Goal: Check status: Check status

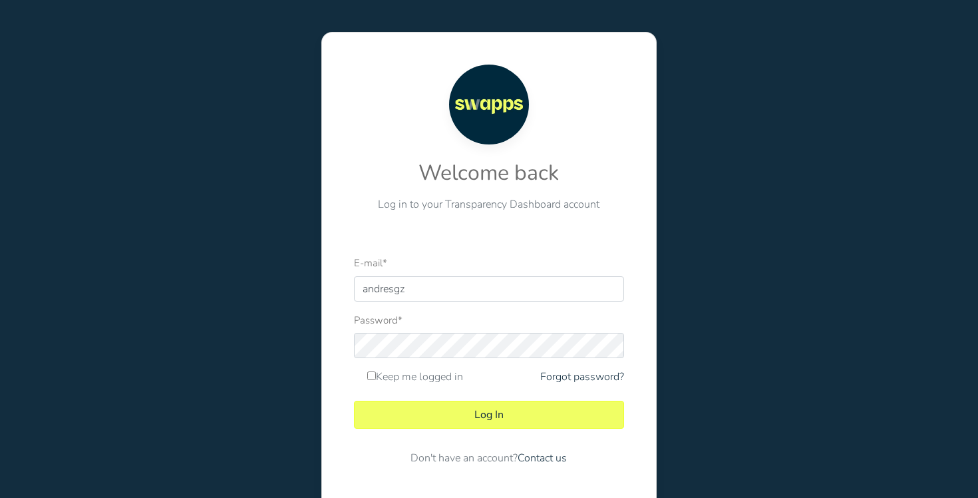
click at [604, 302] on form "E-mail * andresgz Password * Keep me logged in Forgot password? Log In Contact …" at bounding box center [489, 366] width 270 height 222
click at [354, 302] on div at bounding box center [354, 302] width 0 height 0
type input "[PERSON_NAME][EMAIL_ADDRESS][DOMAIN_NAME]"
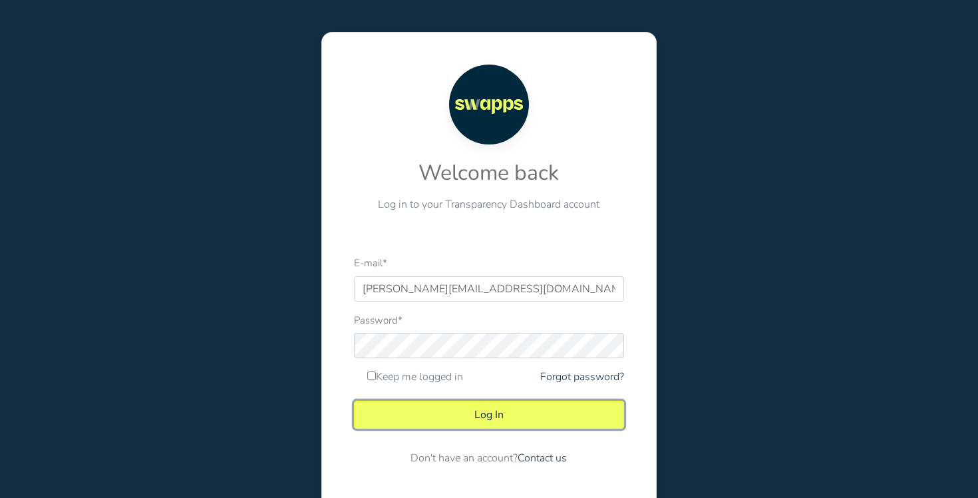
click at [504, 405] on button "Log In" at bounding box center [489, 415] width 270 height 28
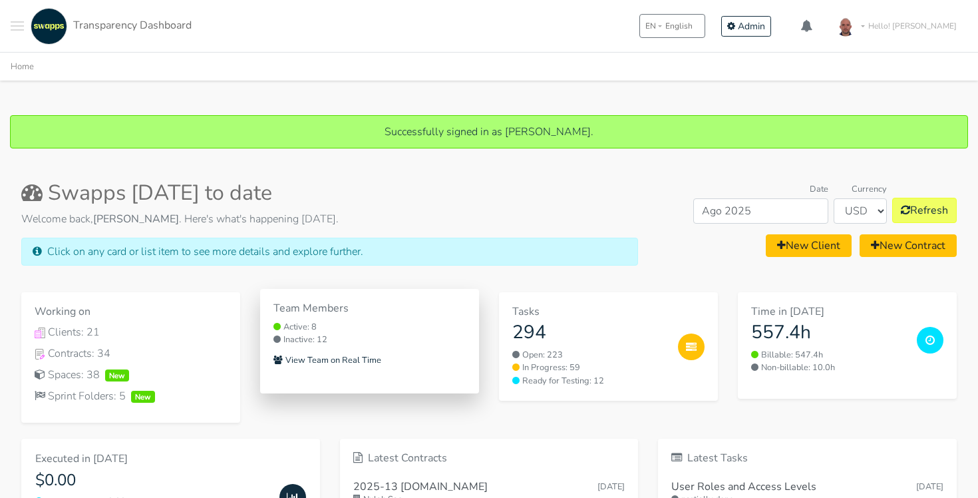
click at [384, 326] on small "Active: 8" at bounding box center [370, 327] width 192 height 13
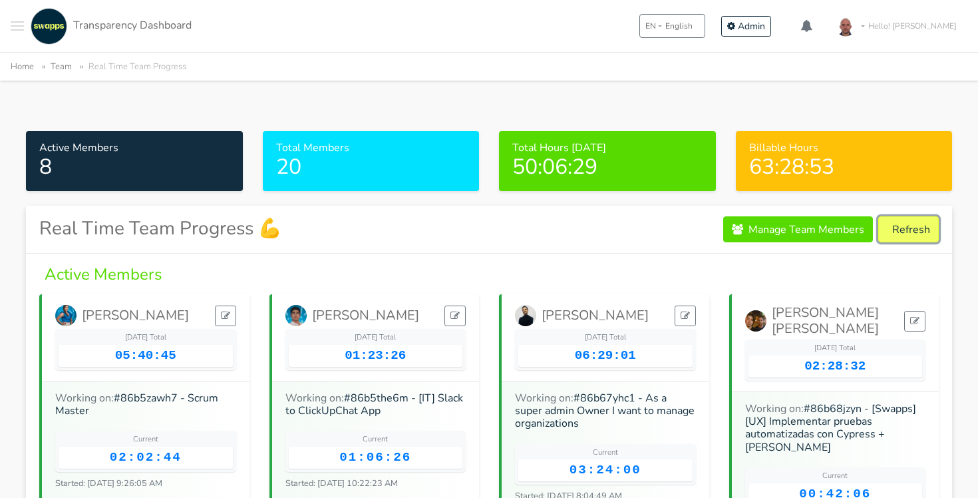
click at [915, 224] on button "Refresh" at bounding box center [909, 229] width 61 height 26
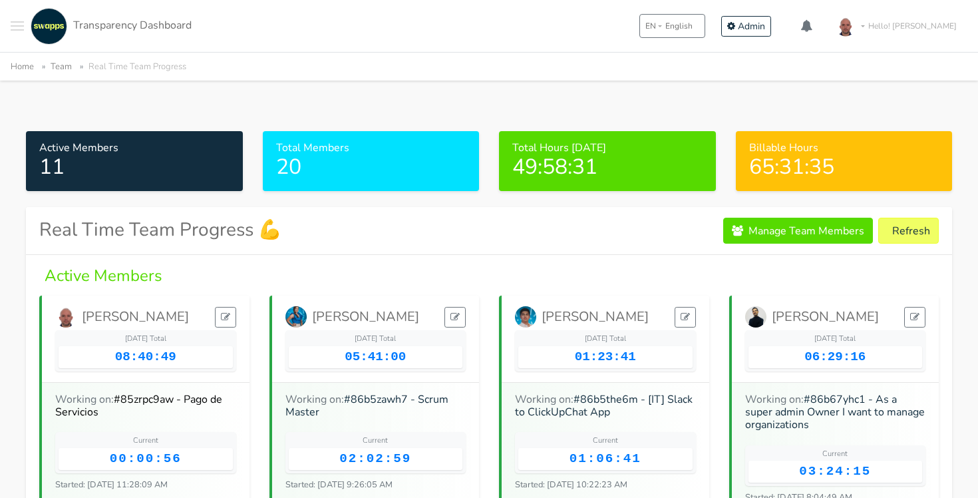
click at [148, 399] on link "#85zrpc9aw - Pago de Servicios" at bounding box center [138, 405] width 167 height 27
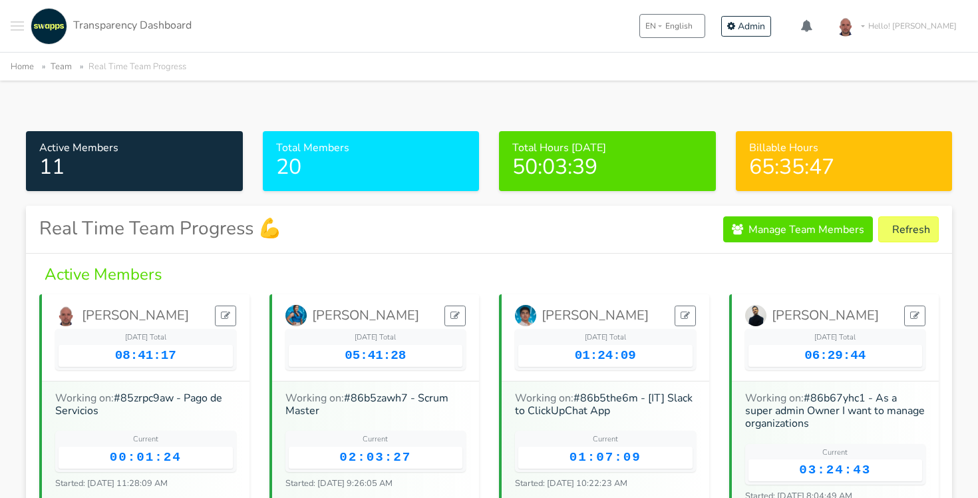
click at [645, 234] on div "Real Time Team Progress 💪 Manage Team Members Refresh" at bounding box center [489, 229] width 900 height 26
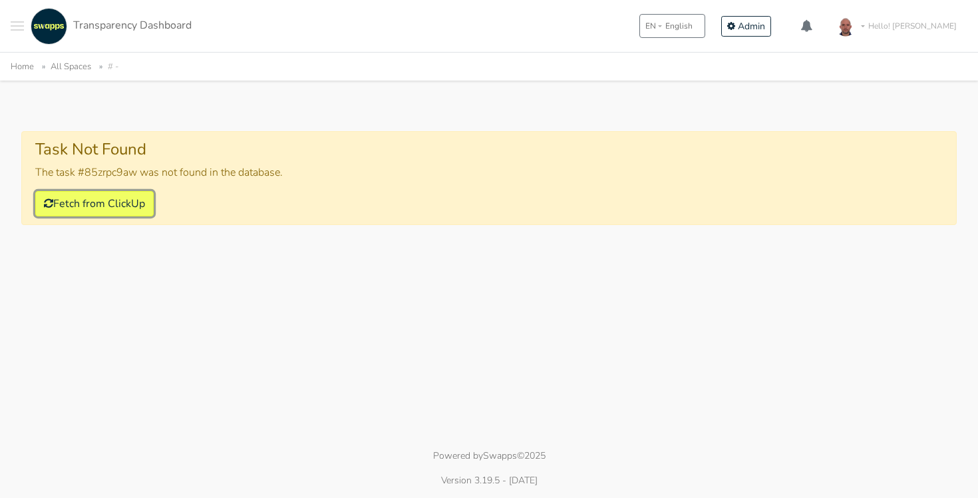
click at [117, 206] on button "Fetch from ClickUp" at bounding box center [94, 203] width 118 height 25
